Goal: Task Accomplishment & Management: Complete application form

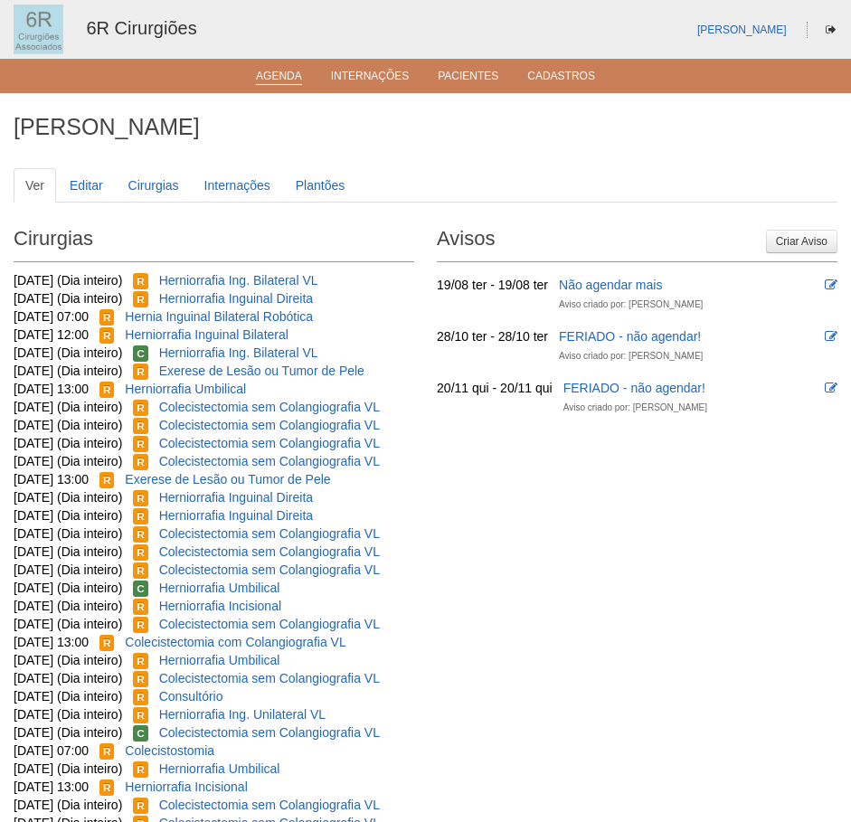
click at [277, 84] on link "Agenda" at bounding box center [279, 77] width 46 height 15
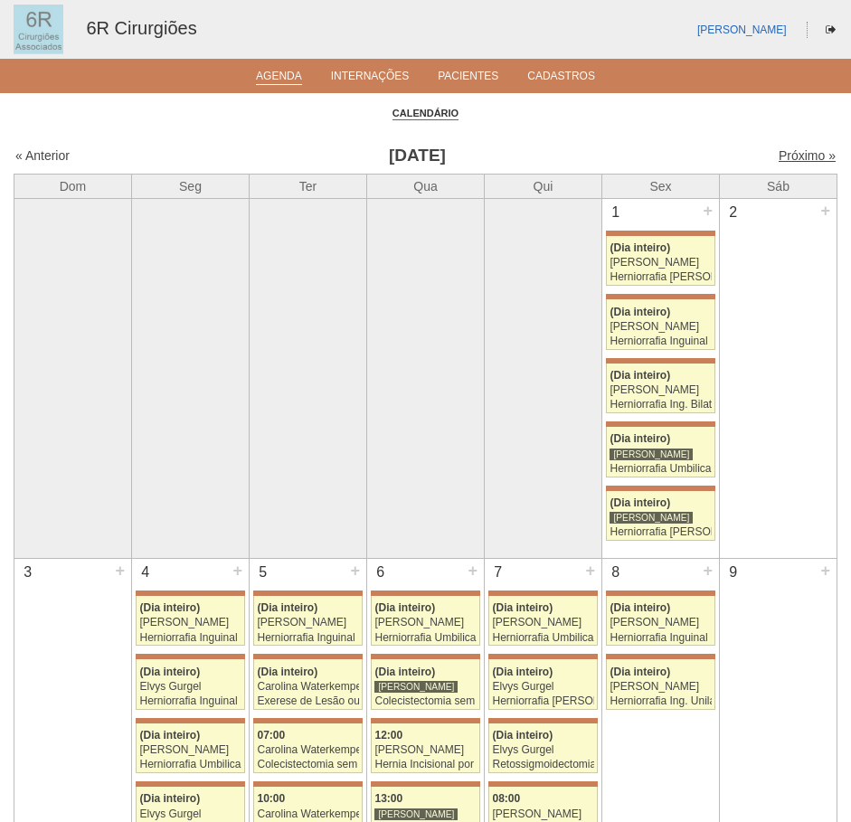
click at [794, 161] on link "Próximo »" at bounding box center [806, 155] width 57 height 14
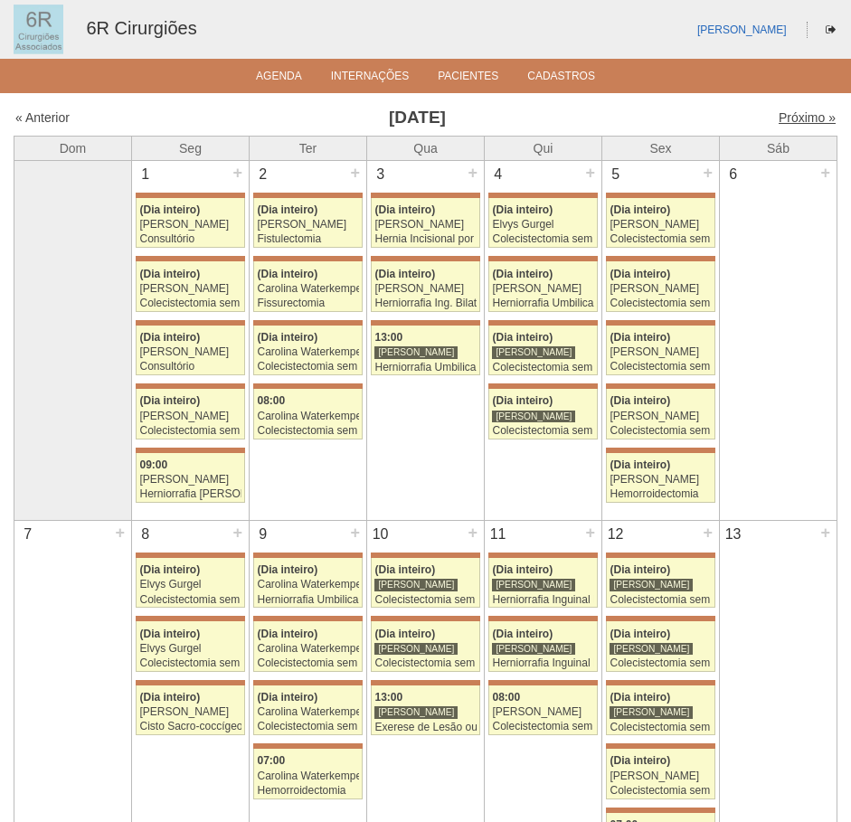
click at [786, 111] on link "Próximo »" at bounding box center [806, 117] width 57 height 14
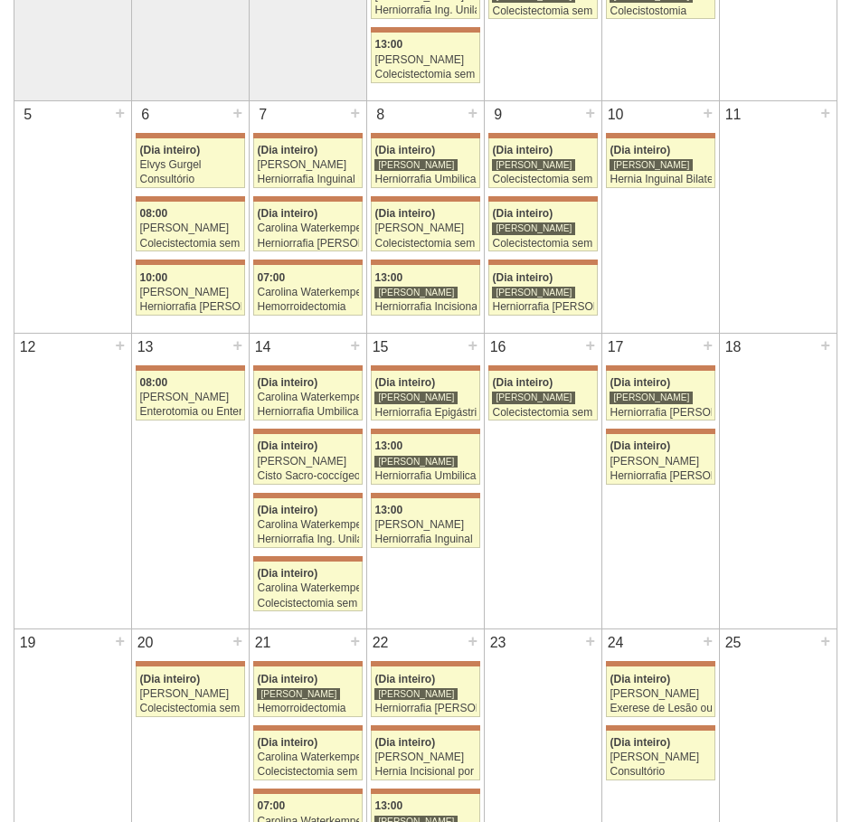
scroll to position [362, 0]
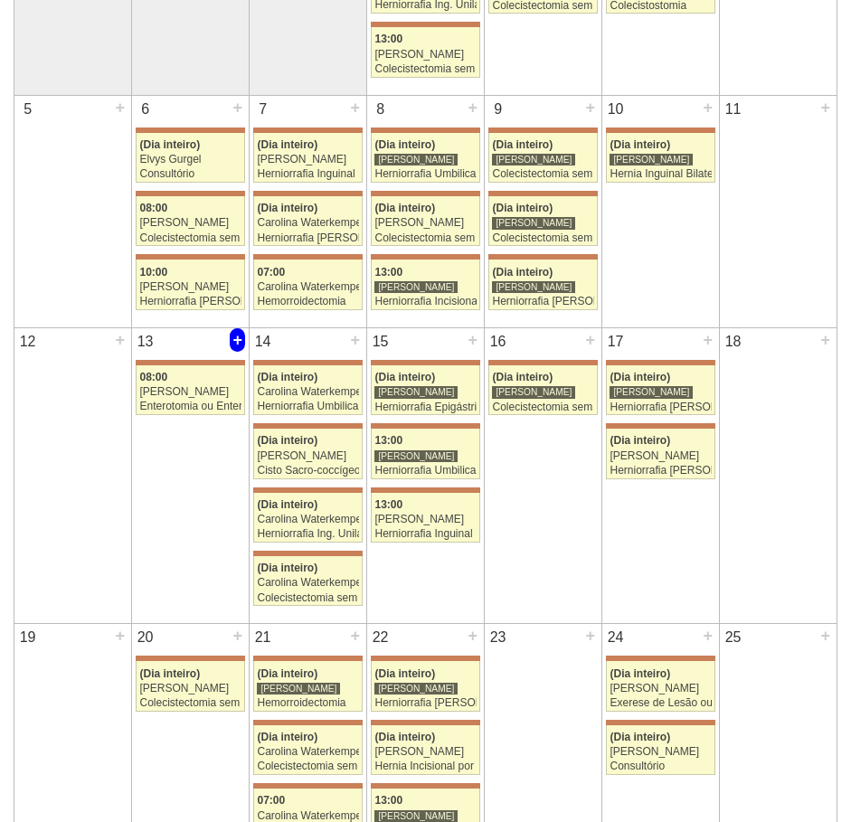
click at [235, 341] on div "+" at bounding box center [237, 340] width 15 height 24
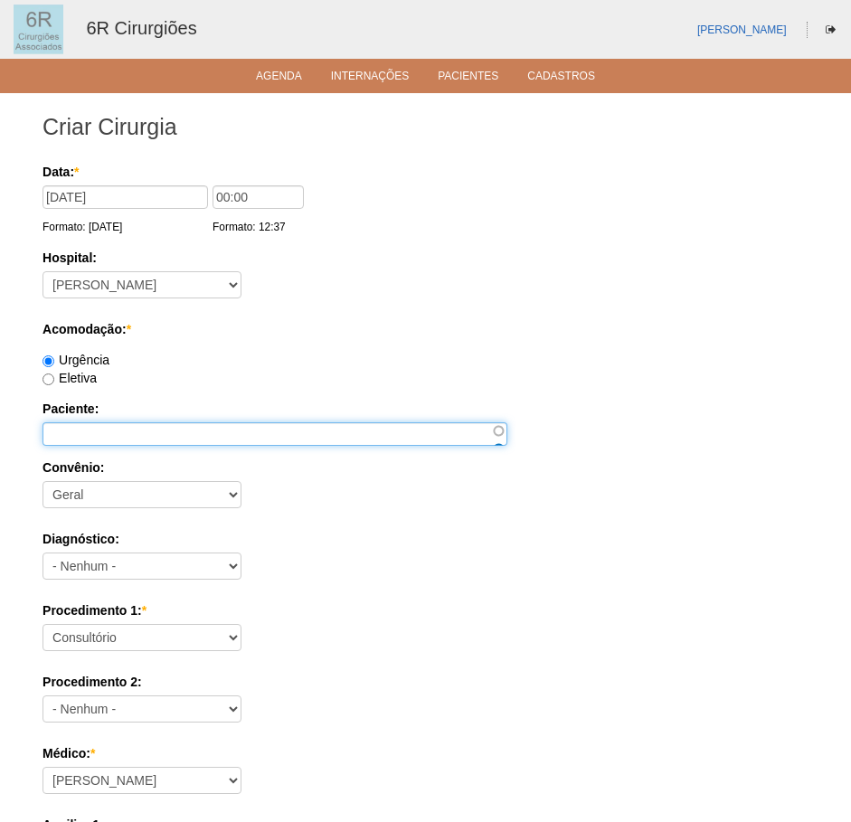
click at [195, 434] on input "Paciente:" at bounding box center [274, 434] width 465 height 24
paste input "EDSON DIAS"
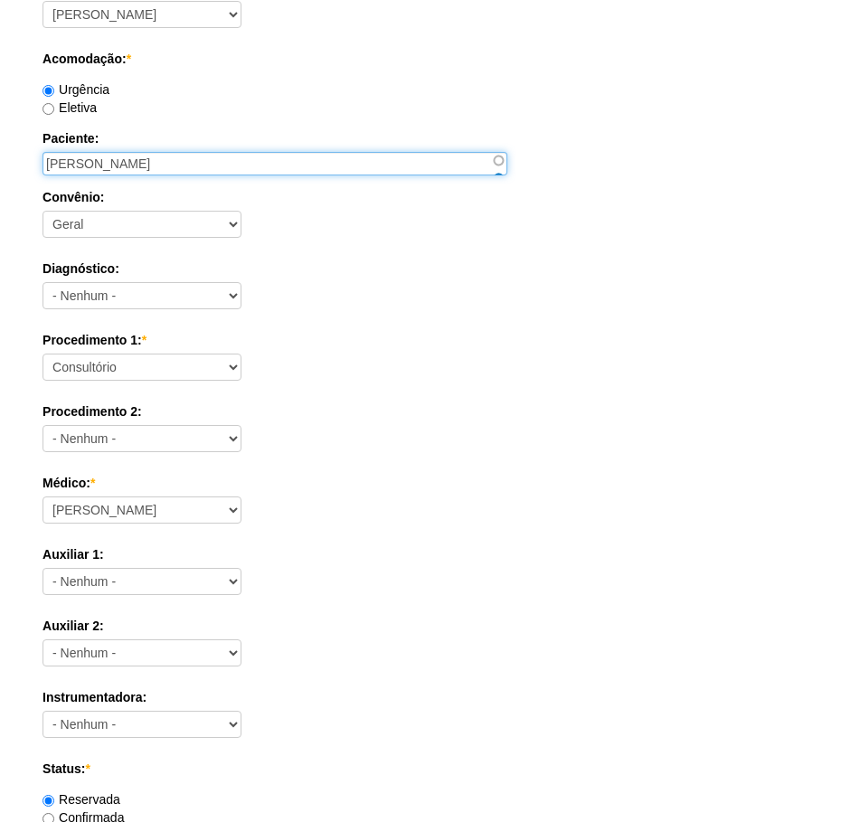
scroll to position [271, 0]
type input "EDSON DIAS"
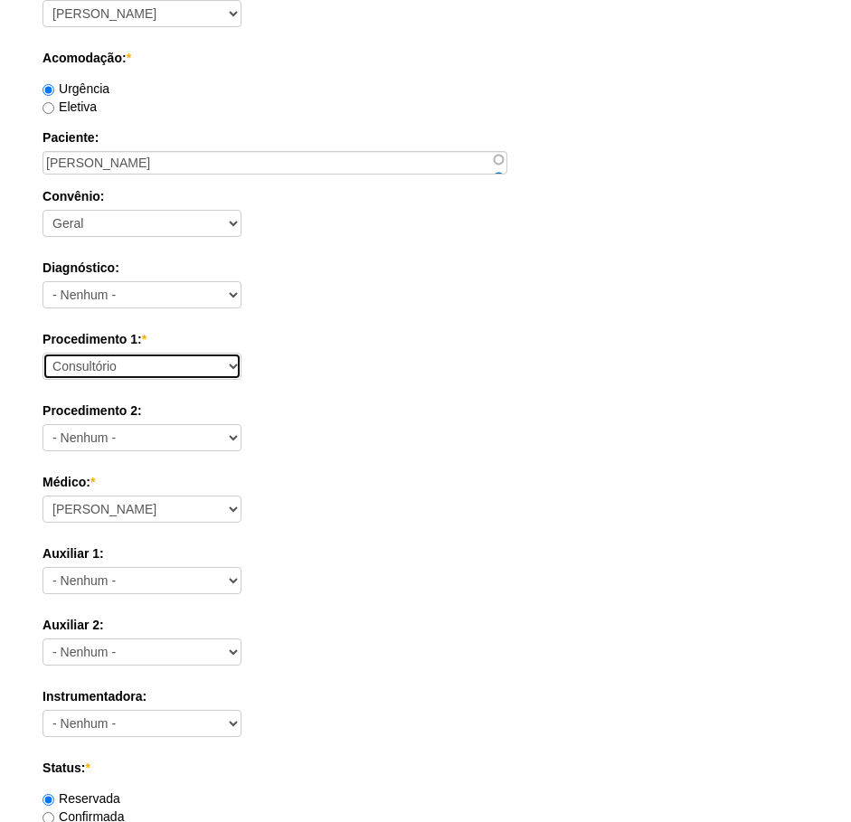
click at [178, 367] on select "Consultório Abscesso Hepático - Drenagem Abscesso perianal Amputação Abdômino P…" at bounding box center [141, 366] width 199 height 27
click at [147, 368] on select "Consultório Abscesso Hepático - Drenagem Abscesso perianal Amputação Abdômino P…" at bounding box center [141, 366] width 199 height 27
select select "66650"
click at [42, 353] on select "Consultório Abscesso Hepático - Drenagem Abscesso perianal Amputação Abdômino P…" at bounding box center [141, 366] width 199 height 27
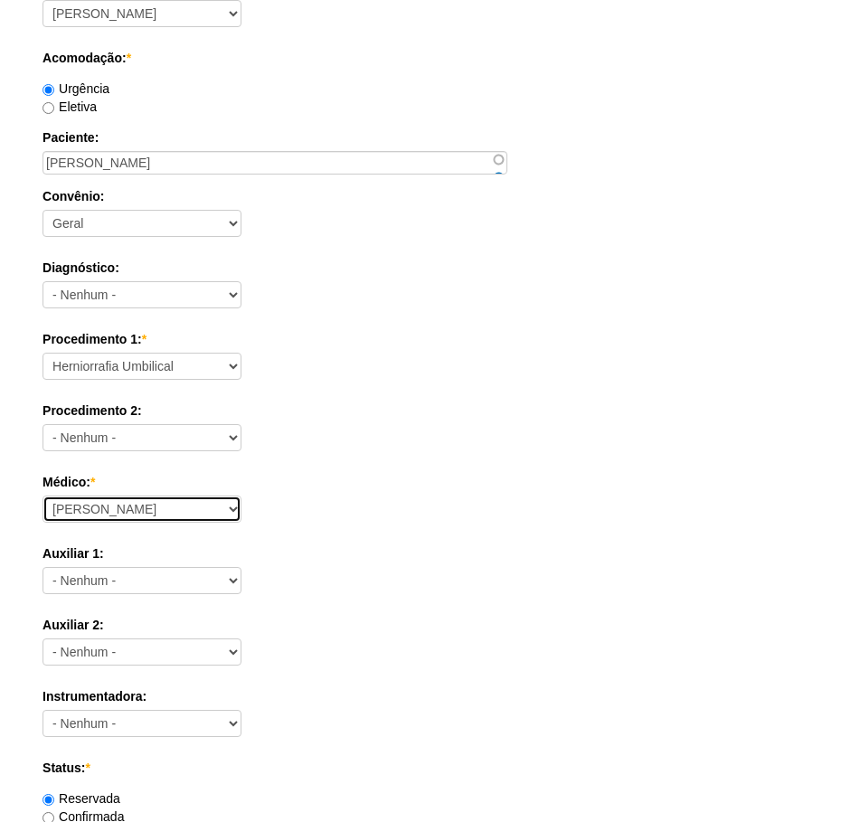
click at [207, 508] on select "Aline Zanon Bariatricas Bruno Bulisani Bruno Oliveira Carolina Waterkemper Elvy…" at bounding box center [141, 508] width 199 height 27
select select "72"
click at [42, 495] on select "Aline Zanon Bariatricas Bruno Bulisani Bruno Oliveira Carolina Waterkemper Elvy…" at bounding box center [141, 508] width 199 height 27
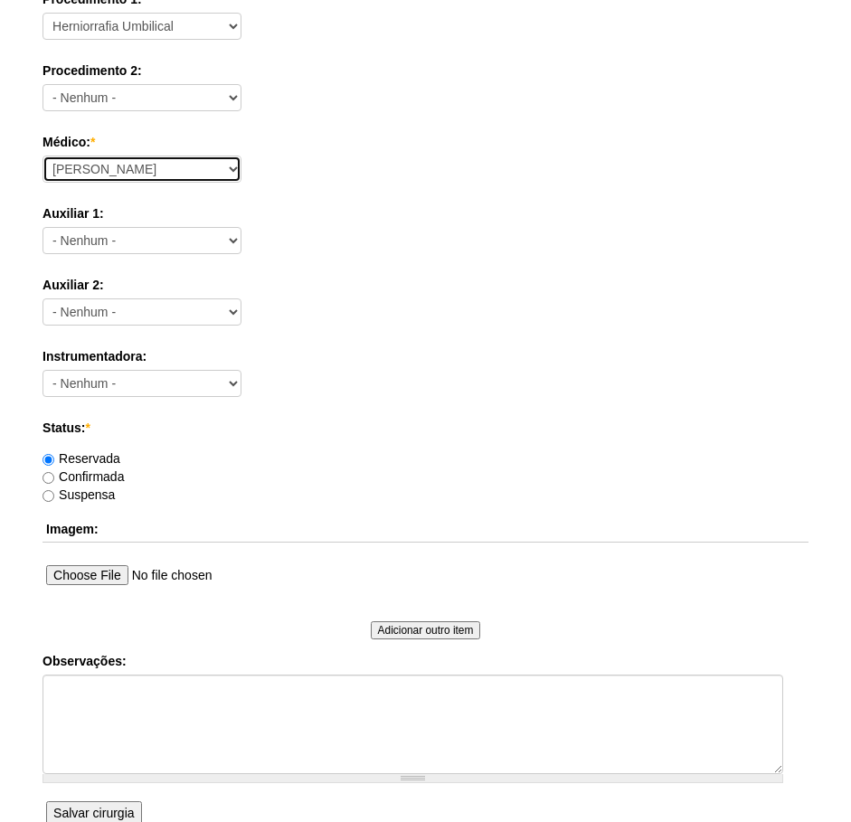
scroll to position [723, 0]
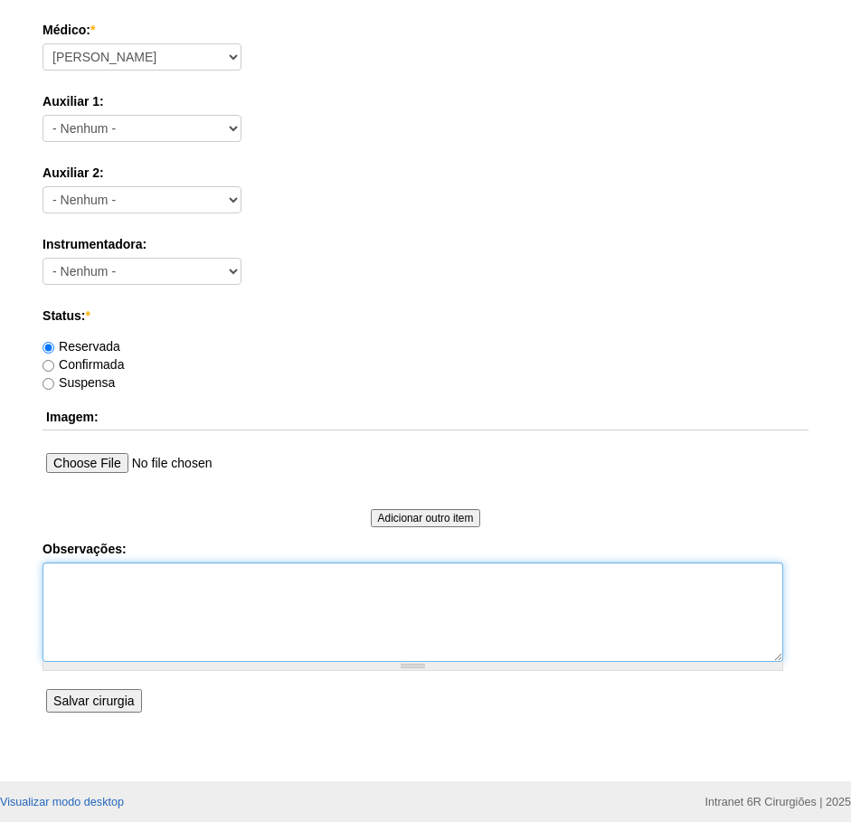
click at [166, 649] on textarea "Observações:" at bounding box center [412, 611] width 740 height 99
click at [140, 591] on textarea "DN : 17/07/1956 TELEFONE: 11985650967" at bounding box center [412, 611] width 740 height 99
click at [136, 596] on textarea "DN : 17/07/1956 TELEFONE: 11985650967" at bounding box center [412, 611] width 740 height 99
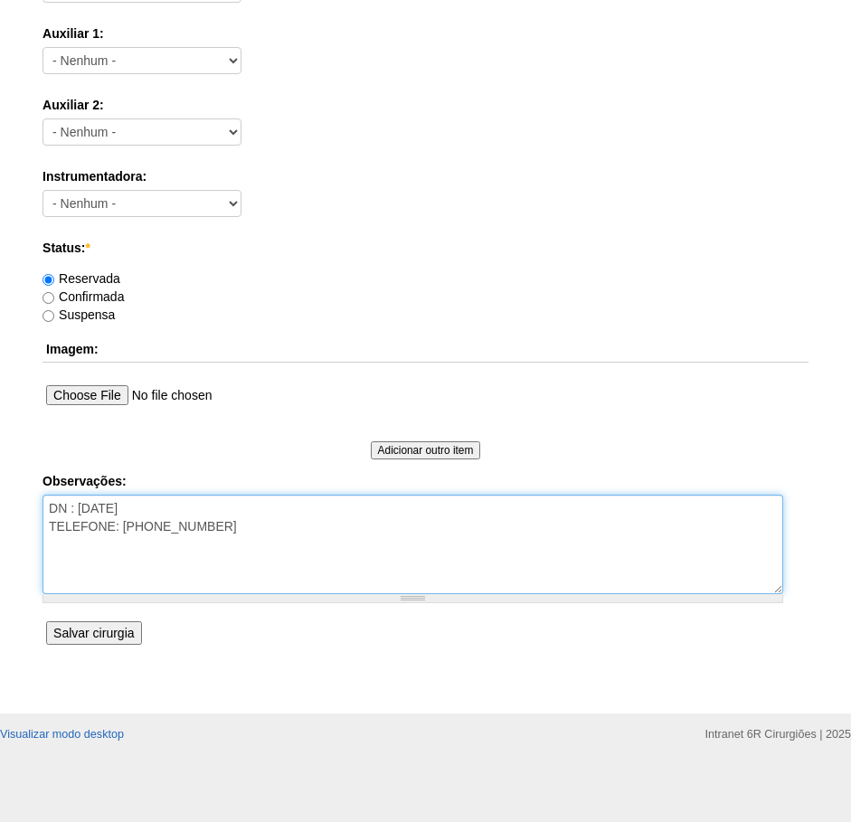
scroll to position [792, 0]
click at [210, 532] on textarea "DN : 17/07/1956 TELEFONE: 11 985650967" at bounding box center [412, 543] width 740 height 99
click at [219, 537] on textarea "DN : 17/07/1956 TELEFONE: 11 985650967" at bounding box center [412, 543] width 740 height 99
type textarea "DN : 17/07/1956 TELEFONE: 11 985650967 HU COLO DE 2,0"
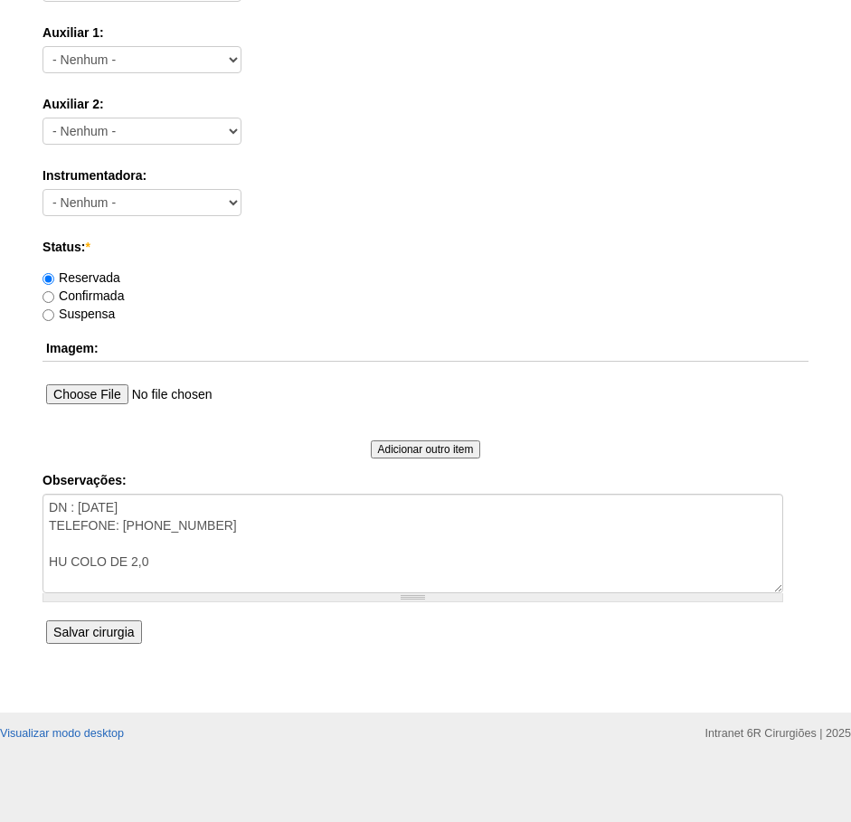
click at [96, 633] on input "Salvar cirurgia" at bounding box center [93, 632] width 95 height 24
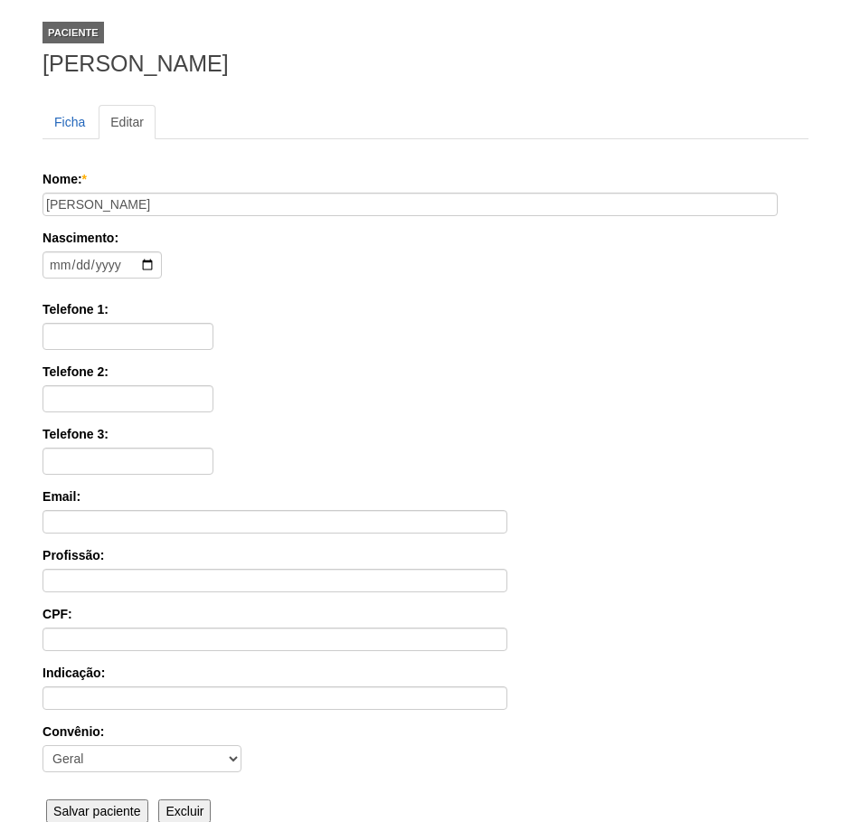
scroll to position [282, 0]
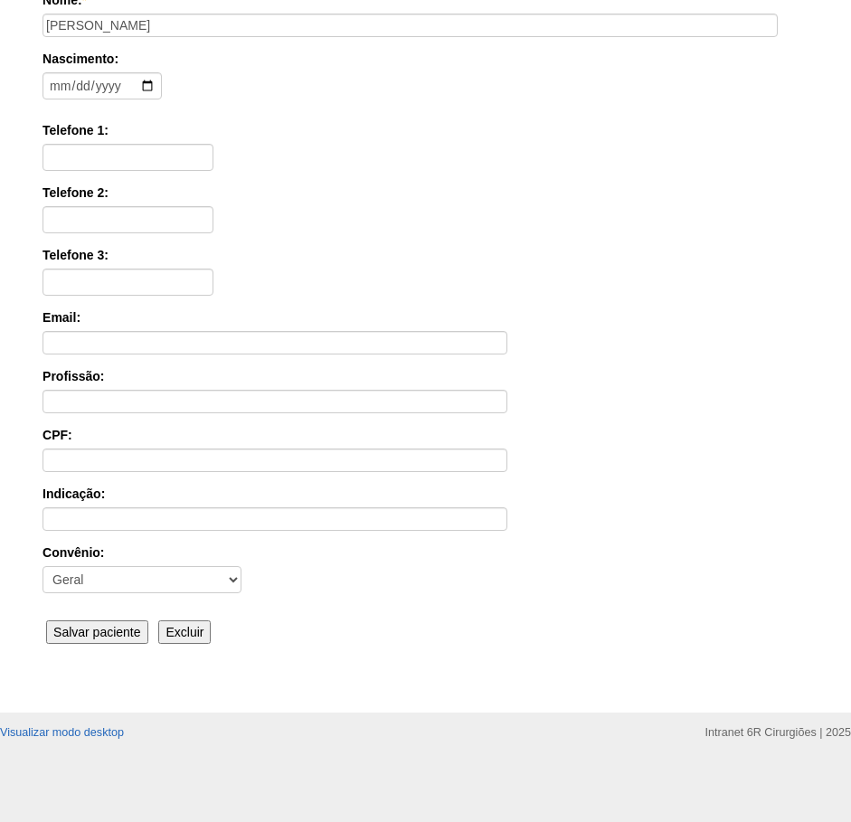
click at [98, 630] on input "Salvar paciente" at bounding box center [97, 632] width 102 height 24
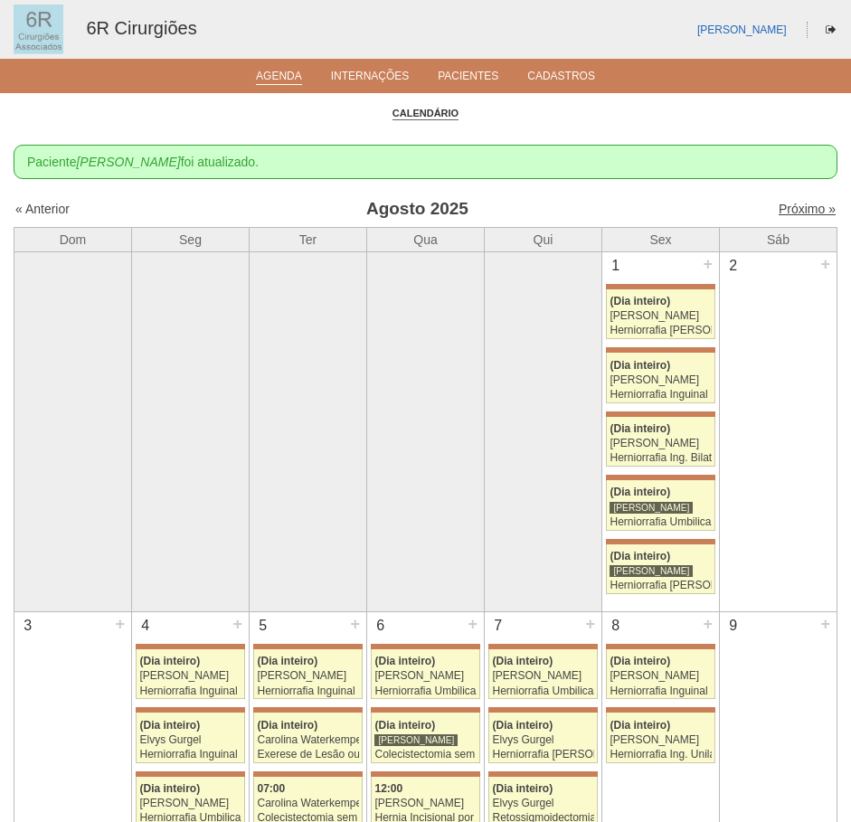
click at [804, 205] on link "Próximo »" at bounding box center [806, 209] width 57 height 14
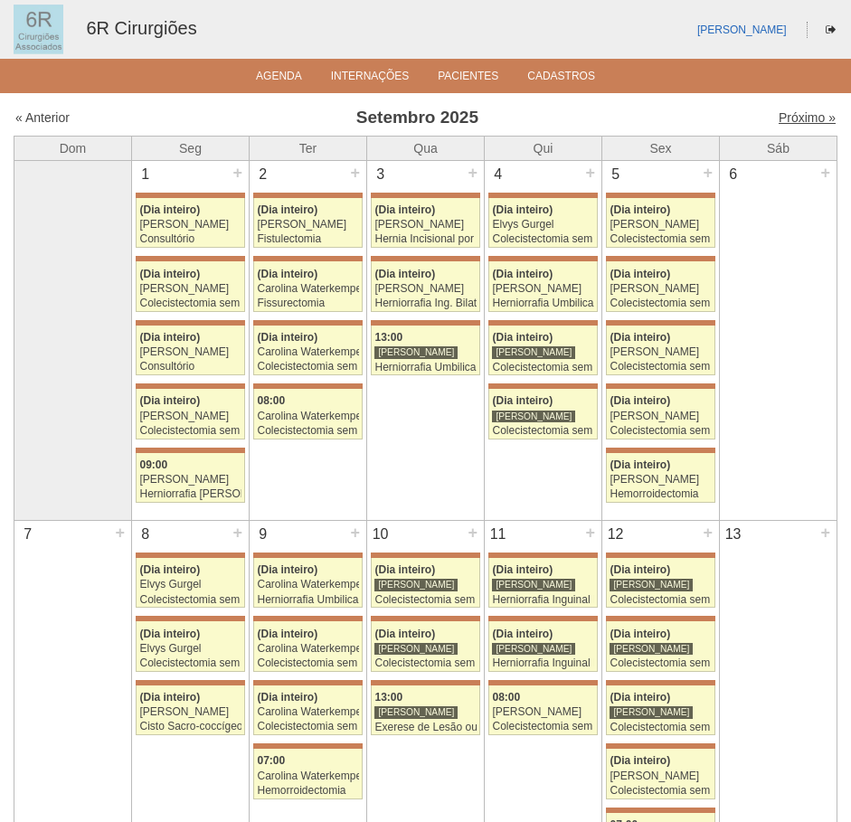
click at [783, 122] on link "Próximo »" at bounding box center [806, 117] width 57 height 14
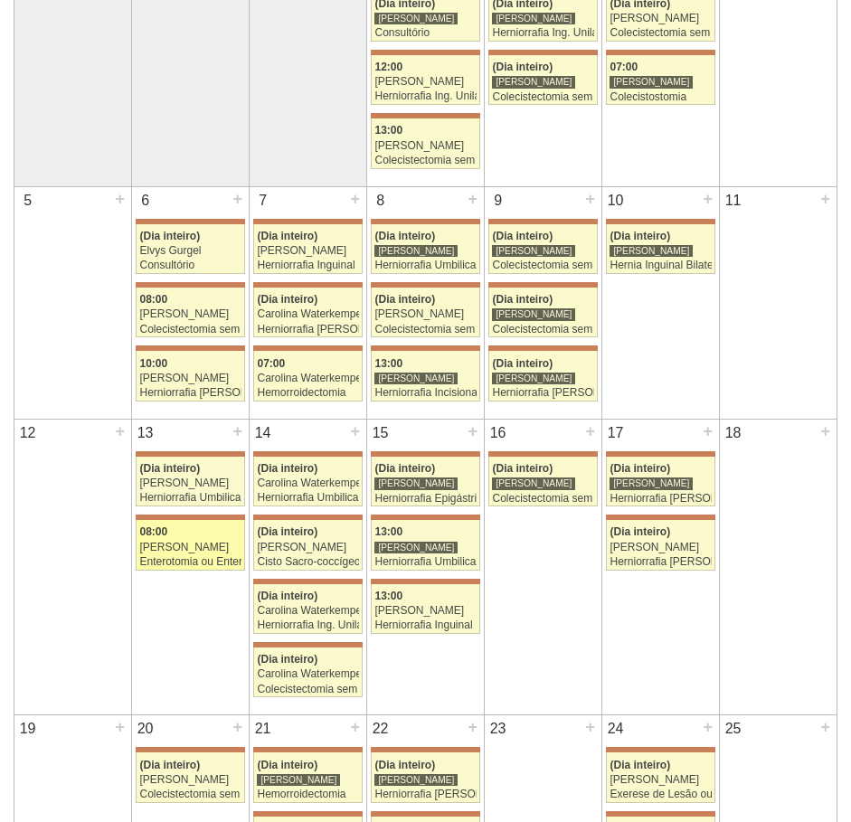
scroll to position [271, 0]
